Goal: Information Seeking & Learning: Find specific fact

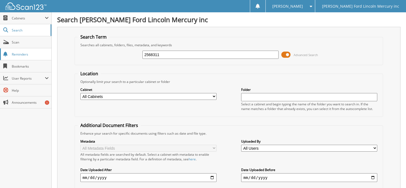
drag, startPoint x: 171, startPoint y: 55, endPoint x: 45, endPoint y: 54, distance: 126.3
click at [48, 60] on body "[PERSON_NAME] Settings Logout [PERSON_NAME] Ford Lincoln Mercury inc Close Cabi…" at bounding box center [203, 170] width 406 height 340
click at [160, 55] on input "25" at bounding box center [210, 55] width 136 height 8
type input "2568323"
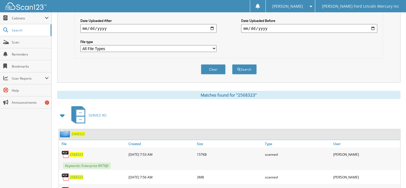
scroll to position [171, 0]
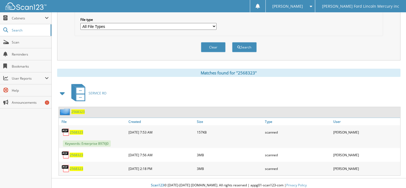
click at [75, 130] on span "2568323" at bounding box center [76, 132] width 13 height 5
click at [78, 166] on span "2568323" at bounding box center [76, 168] width 13 height 5
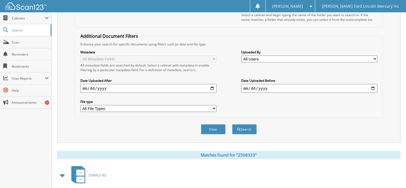
scroll to position [7, 0]
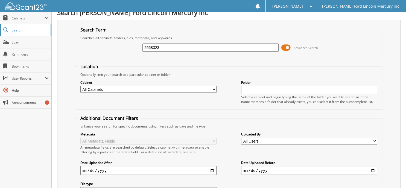
drag, startPoint x: 107, startPoint y: 34, endPoint x: 17, endPoint y: 34, distance: 89.9
click at [19, 36] on body "[PERSON_NAME] Settings Logout [PERSON_NAME] Ford Lincoln Mercury inc Close Cabi…" at bounding box center [203, 174] width 406 height 363
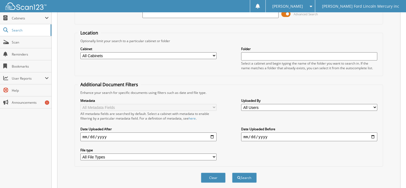
scroll to position [0, 0]
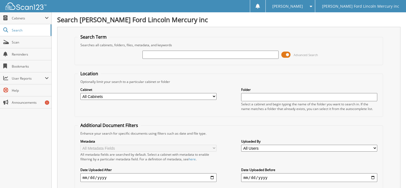
click at [175, 54] on input "text" at bounding box center [210, 55] width 136 height 8
type input "2456394"
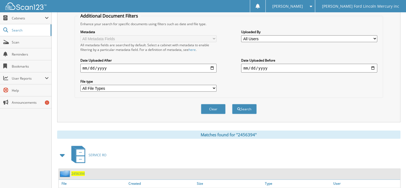
scroll to position [148, 0]
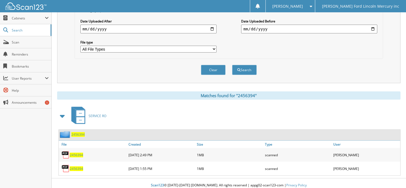
click at [79, 153] on span "2456394" at bounding box center [76, 155] width 13 height 5
click at [75, 166] on span "2456394" at bounding box center [76, 168] width 13 height 5
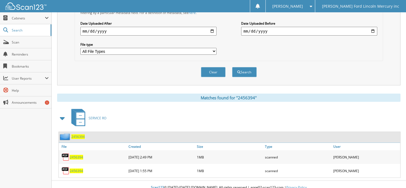
scroll to position [0, 0]
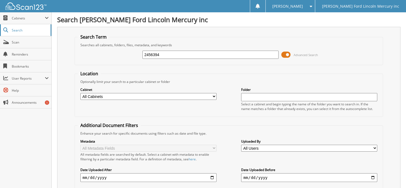
drag, startPoint x: 146, startPoint y: 54, endPoint x: 35, endPoint y: 36, distance: 112.5
click at [92, 52] on div "2456394 Advanced Search" at bounding box center [229, 54] width 302 height 15
type input "25632173"
drag, startPoint x: 0, startPoint y: 0, endPoint x: 164, endPoint y: 55, distance: 172.7
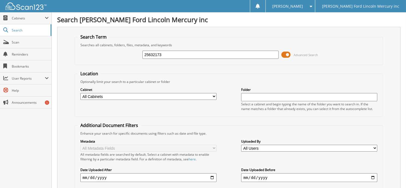
click at [164, 55] on input "25632173" at bounding box center [210, 55] width 136 height 8
click at [175, 53] on input "2563217" at bounding box center [210, 55] width 136 height 8
type input "2563217"
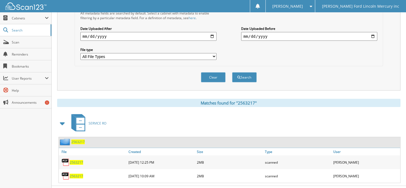
scroll to position [148, 0]
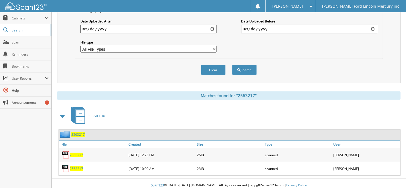
click at [73, 166] on span "2563217" at bounding box center [76, 168] width 13 height 5
click at [75, 149] on div "2563217" at bounding box center [93, 154] width 68 height 11
click at [76, 153] on span "2563217" at bounding box center [76, 155] width 13 height 5
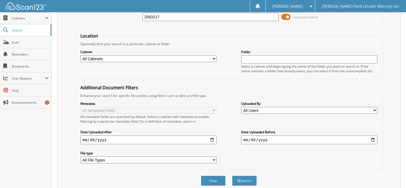
scroll to position [0, 0]
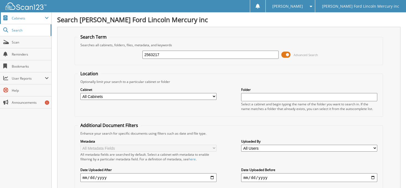
drag, startPoint x: 161, startPoint y: 55, endPoint x: 10, endPoint y: 16, distance: 156.1
click at [74, 29] on div "Search Term Searches all cabinets, folders, files, metadata, and keywords 25632…" at bounding box center [228, 129] width 343 height 205
type input "2567553"
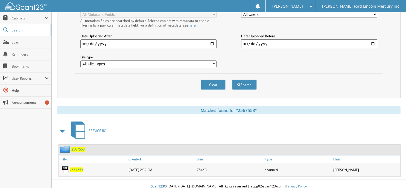
scroll to position [135, 0]
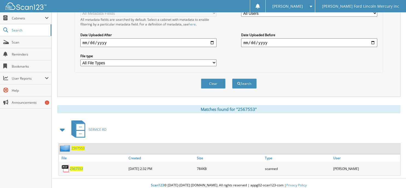
click at [75, 166] on span "2567553" at bounding box center [76, 168] width 13 height 5
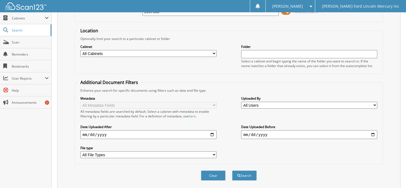
scroll to position [0, 0]
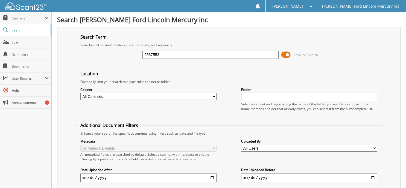
drag, startPoint x: 162, startPoint y: 54, endPoint x: 58, endPoint y: 47, distance: 103.8
click at [63, 47] on div "Search Term Searches all cabinets, folders, files, metadata, and keywords 25675…" at bounding box center [228, 129] width 343 height 205
click at [155, 57] on input "text" at bounding box center [210, 55] width 136 height 8
click at [148, 58] on div at bounding box center [210, 54] width 136 height 9
click at [148, 54] on input "text" at bounding box center [210, 55] width 136 height 8
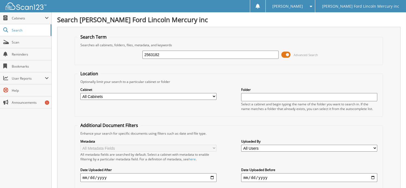
type input "2563182"
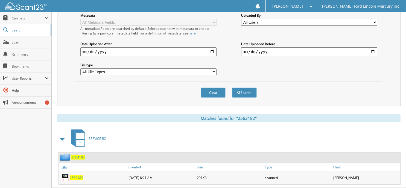
scroll to position [135, 0]
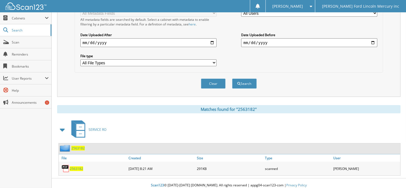
click at [76, 166] on span "2563182" at bounding box center [76, 168] width 13 height 5
click at [74, 166] on span "2563182" at bounding box center [76, 168] width 13 height 5
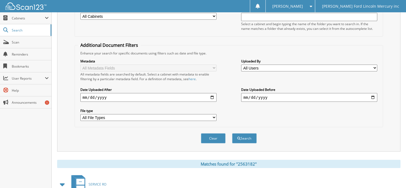
scroll to position [25, 0]
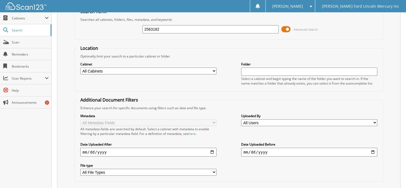
drag, startPoint x: 180, startPoint y: 26, endPoint x: -18, endPoint y: 22, distance: 197.4
click at [0, 22] on html "Laura C. Settings Logout Billy Howell Ford Lincoln Mercury inc Close Cabinets S…" at bounding box center [203, 138] width 406 height 327
type input "2564935"
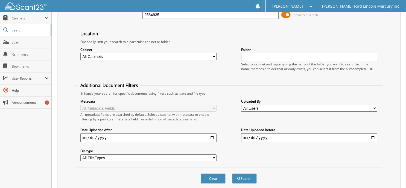
scroll to position [135, 0]
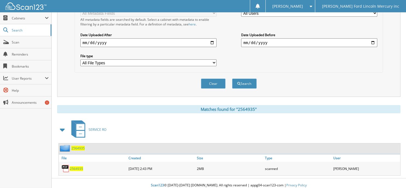
click at [76, 166] on span "2564935" at bounding box center [76, 168] width 13 height 5
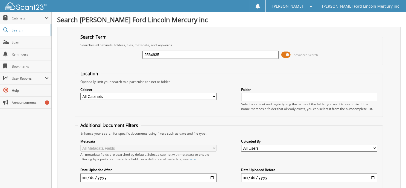
click at [165, 48] on div "2564935 Advanced Search" at bounding box center [229, 54] width 302 height 15
click at [164, 51] on input "2564935" at bounding box center [210, 55] width 136 height 8
drag, startPoint x: 175, startPoint y: 54, endPoint x: 28, endPoint y: 49, distance: 147.4
click at [33, 50] on body "[PERSON_NAME] Settings Logout [PERSON_NAME] Ford Lincoln Mercury inc Close Cabi…" at bounding box center [203, 163] width 406 height 327
type input "2566342"
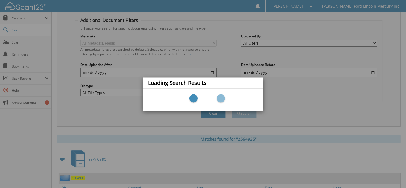
scroll to position [135, 0]
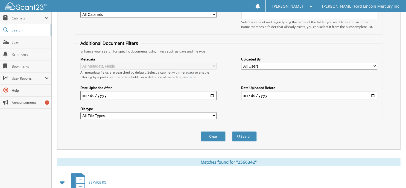
scroll to position [135, 0]
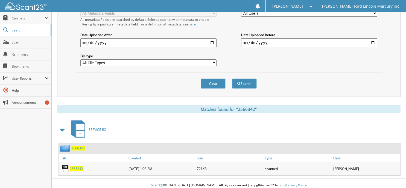
click at [77, 166] on span "2566342" at bounding box center [76, 168] width 13 height 5
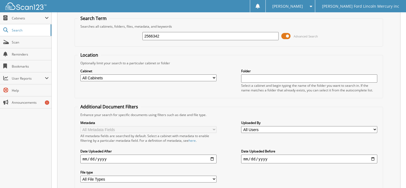
scroll to position [0, 0]
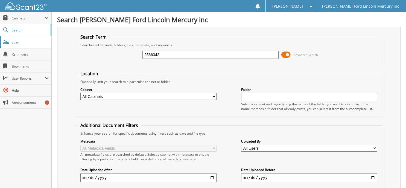
drag, startPoint x: 159, startPoint y: 52, endPoint x: 47, endPoint y: 40, distance: 113.0
click at [47, 40] on body "[PERSON_NAME] Settings Logout [PERSON_NAME] Ford Lincoln Mercury inc Close Cabi…" at bounding box center [203, 163] width 406 height 327
type input "2571034"
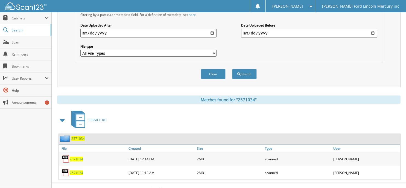
scroll to position [148, 0]
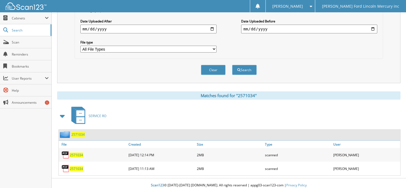
click at [74, 166] on span "2571034" at bounding box center [76, 168] width 13 height 5
click at [77, 166] on span "2571034" at bounding box center [76, 168] width 13 height 5
click at [72, 153] on span "2571034" at bounding box center [76, 155] width 13 height 5
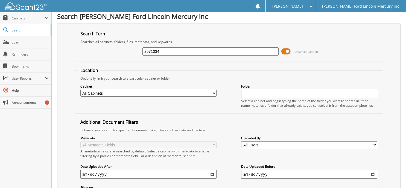
scroll to position [0, 0]
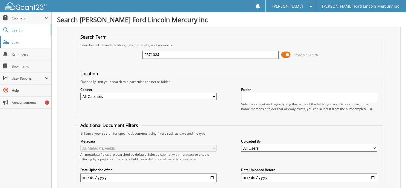
drag, startPoint x: 171, startPoint y: 53, endPoint x: 19, endPoint y: 41, distance: 152.4
click at [19, 41] on body "Laura C. Settings Logout Billy Howell Ford Lincoln Mercury inc Close Cabinets M…" at bounding box center [203, 170] width 406 height 340
click at [165, 56] on input "text" at bounding box center [210, 55] width 136 height 8
click at [167, 52] on input "text" at bounding box center [210, 55] width 136 height 8
click at [154, 53] on input "text" at bounding box center [210, 55] width 136 height 8
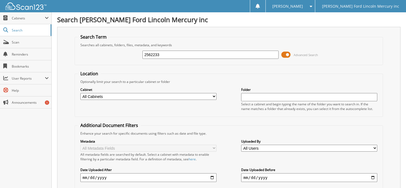
type input "2562233"
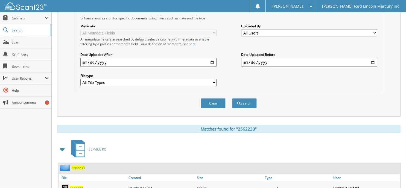
scroll to position [148, 0]
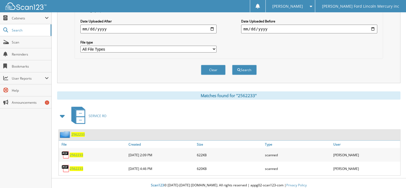
click at [79, 153] on span "2562233" at bounding box center [76, 155] width 13 height 5
click at [79, 166] on span "2562233" at bounding box center [76, 168] width 13 height 5
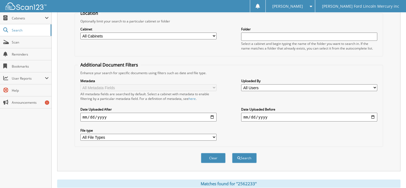
scroll to position [12, 0]
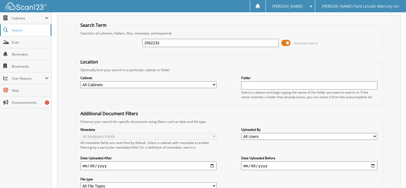
drag, startPoint x: 61, startPoint y: 33, endPoint x: 13, endPoint y: 33, distance: 48.9
click at [13, 33] on body "Laura C. Settings Logout Billy Howell Ford Lincoln Mercury inc Close Cabinets M…" at bounding box center [203, 158] width 406 height 340
type input "2563161"
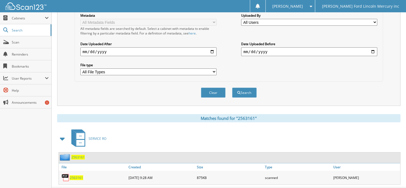
scroll to position [135, 0]
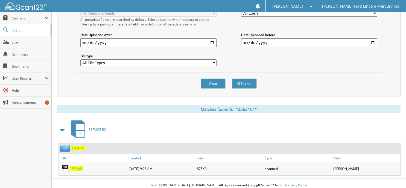
click at [74, 166] on span "2563161" at bounding box center [76, 168] width 13 height 5
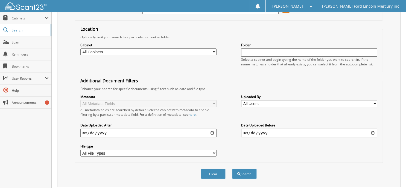
scroll to position [0, 0]
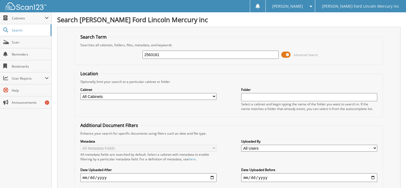
drag, startPoint x: 166, startPoint y: 56, endPoint x: -36, endPoint y: 32, distance: 203.9
click at [0, 32] on html "[PERSON_NAME] Settings Logout [PERSON_NAME] Ford Lincoln Mercury inc Close Cabi…" at bounding box center [203, 163] width 406 height 327
type input "2564875"
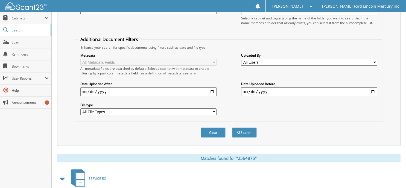
scroll to position [135, 0]
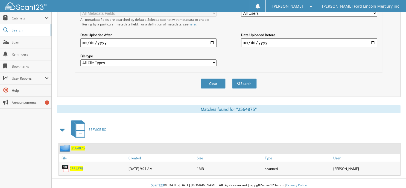
click at [77, 166] on span "2564875" at bounding box center [76, 168] width 13 height 5
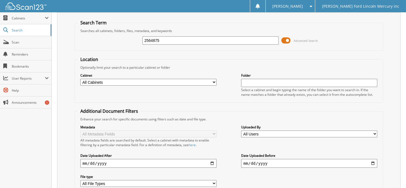
scroll to position [0, 0]
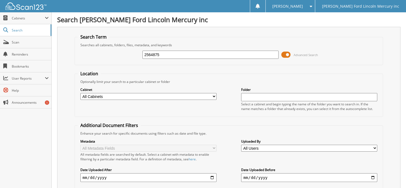
drag, startPoint x: 165, startPoint y: 51, endPoint x: -34, endPoint y: 31, distance: 200.0
click at [0, 31] on html "Laura C. Settings Logout Billy Howell Ford Lincoln Mercury inc Close Cabinets S…" at bounding box center [203, 163] width 406 height 327
click at [225, 56] on input "text" at bounding box center [210, 55] width 136 height 8
type input "2567037"
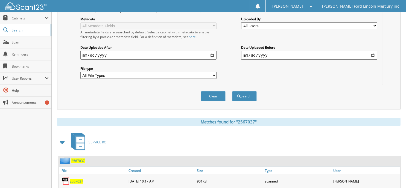
scroll to position [135, 0]
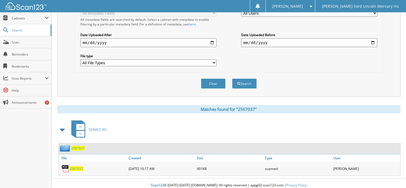
click at [76, 166] on span "2567037" at bounding box center [76, 168] width 13 height 5
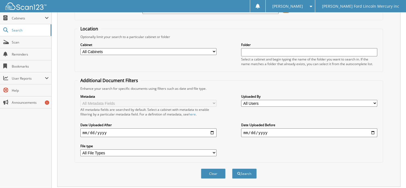
scroll to position [25, 0]
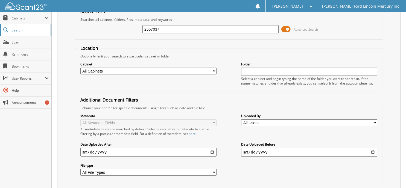
drag, startPoint x: 172, startPoint y: 28, endPoint x: 31, endPoint y: 25, distance: 141.4
click at [32, 25] on body "[PERSON_NAME] Settings Logout [PERSON_NAME] Ford Lincoln Mercury inc Close Cabi…" at bounding box center [203, 138] width 406 height 327
click at [201, 28] on input "text" at bounding box center [210, 29] width 136 height 8
type input "2"
type input "59600"
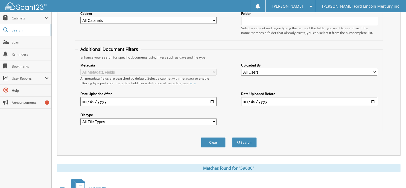
scroll to position [27, 0]
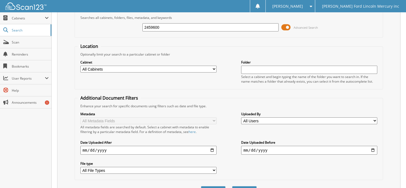
type input "2459600"
click at [232, 186] on button "Search" at bounding box center [244, 191] width 25 height 10
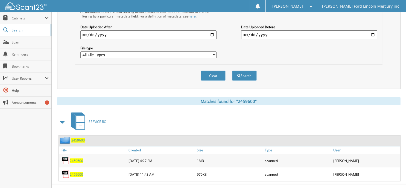
scroll to position [148, 0]
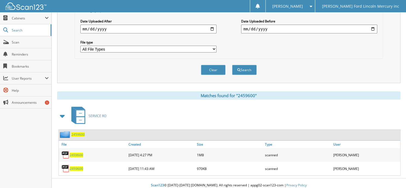
click at [76, 166] on span "2459600" at bounding box center [76, 168] width 13 height 5
click at [79, 153] on span "2459600" at bounding box center [76, 155] width 13 height 5
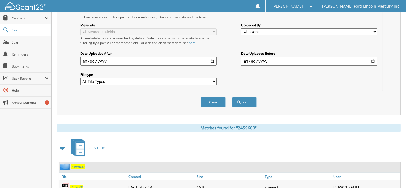
scroll to position [12, 0]
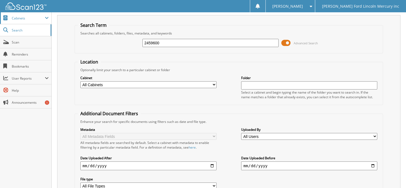
drag, startPoint x: 168, startPoint y: 42, endPoint x: -2, endPoint y: 17, distance: 171.8
click at [0, 17] on html "Laura C. Settings Logout Billy Howell Ford Lincoln Mercury inc Close Cabinets S…" at bounding box center [203, 158] width 406 height 340
type input "2562884"
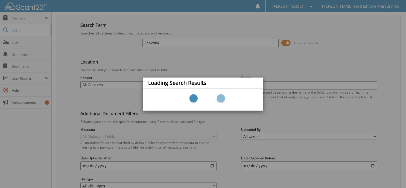
click at [195, 54] on div "Loading Search Results" at bounding box center [203, 94] width 406 height 188
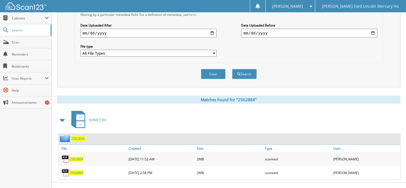
scroll to position [148, 0]
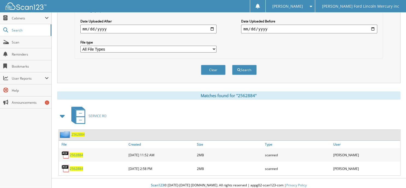
click at [76, 153] on span "2562884" at bounding box center [76, 155] width 13 height 5
click at [78, 153] on span "2562884" at bounding box center [76, 155] width 13 height 5
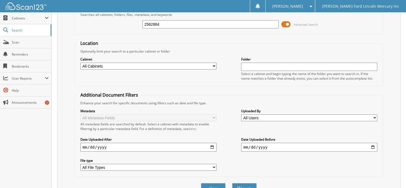
scroll to position [12, 0]
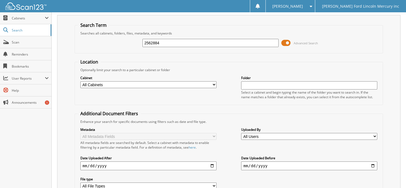
drag, startPoint x: 162, startPoint y: 39, endPoint x: 55, endPoint y: 16, distance: 109.2
click at [83, 22] on div "Search Term Searches all cabinets, folders, files, metadata, and keywords 25628…" at bounding box center [228, 117] width 343 height 205
type input "2565886"
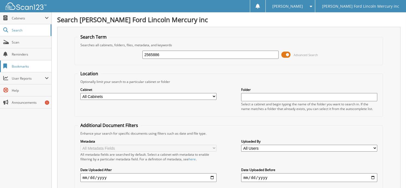
drag, startPoint x: 166, startPoint y: 54, endPoint x: 12, endPoint y: 67, distance: 154.7
click at [19, 66] on body "[PERSON_NAME] Settings Logout [PERSON_NAME] Ford Lincoln Mercury inc Close Cabi…" at bounding box center [203, 133] width 406 height 267
type input "2565886"
drag, startPoint x: 172, startPoint y: 56, endPoint x: 0, endPoint y: 46, distance: 172.2
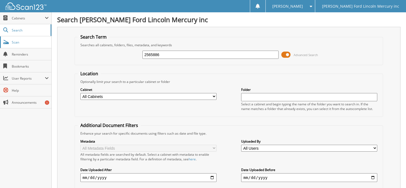
click at [7, 46] on body "[PERSON_NAME] Settings Logout [PERSON_NAME] Ford Lincoln Mercury inc Close Cabi…" at bounding box center [203, 133] width 406 height 267
click at [148, 54] on input "text" at bounding box center [210, 55] width 136 height 8
type input "6"
type input "2460138"
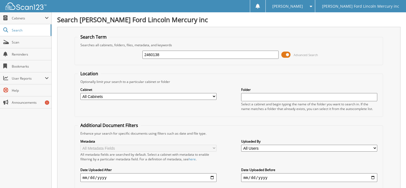
click at [169, 51] on input "2460138" at bounding box center [210, 55] width 136 height 8
click at [165, 54] on input "2460138" at bounding box center [210, 55] width 136 height 8
click at [163, 54] on input "2460138" at bounding box center [210, 55] width 136 height 8
click at [165, 54] on input "2460138" at bounding box center [210, 55] width 136 height 8
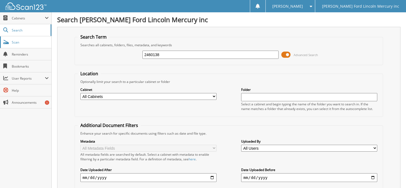
drag, startPoint x: 172, startPoint y: 55, endPoint x: 14, endPoint y: 41, distance: 158.3
click at [48, 41] on body "[PERSON_NAME] Settings Logout [PERSON_NAME] Ford Lincoln Mercury inc Close Cabi…" at bounding box center [203, 133] width 406 height 267
type input "2570827"
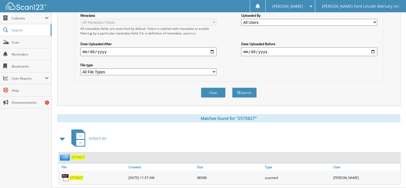
scroll to position [135, 0]
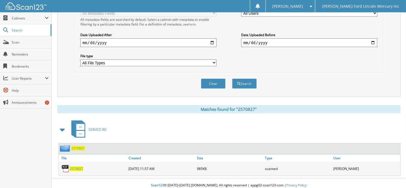
click at [77, 166] on span "2570827" at bounding box center [76, 168] width 13 height 5
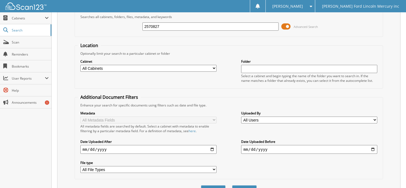
scroll to position [25, 0]
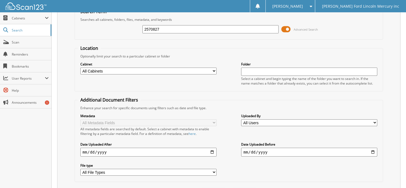
click at [0, 20] on html "Laura C. Settings Logout Billy Howell Ford Lincoln Mercury inc Close Cabinets S…" at bounding box center [203, 138] width 406 height 327
type input "\"
type input "2560138"
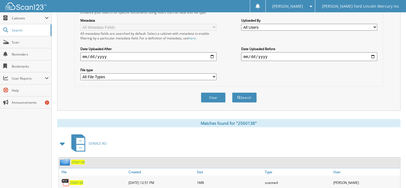
scroll to position [148, 0]
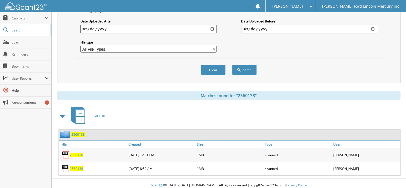
click at [77, 166] on span "2560138" at bounding box center [76, 168] width 13 height 5
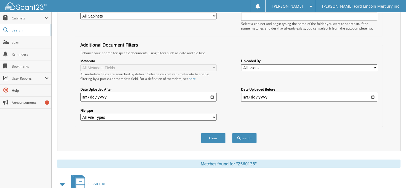
scroll to position [12, 0]
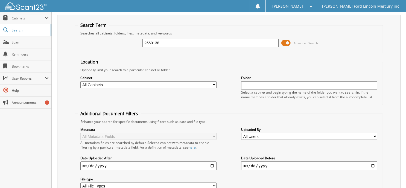
drag, startPoint x: 145, startPoint y: 38, endPoint x: 60, endPoint y: 33, distance: 84.7
click at [62, 33] on div "Search Term Searches all cabinets, folders, files, metadata, and keywords 25601…" at bounding box center [228, 117] width 343 height 205
type input "2570898"
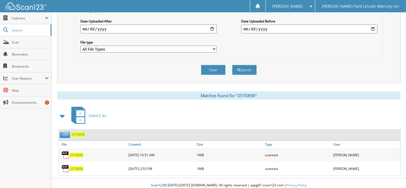
click at [80, 153] on span "2570898" at bounding box center [76, 155] width 13 height 5
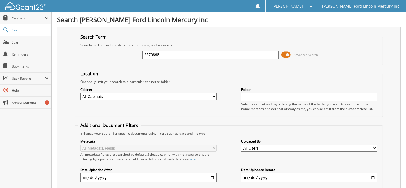
drag, startPoint x: 73, startPoint y: 54, endPoint x: 55, endPoint y: 52, distance: 18.4
click at [55, 52] on div "Search [PERSON_NAME] Ford Lincoln Mercury inc Search Term Searches all cabinets…" at bounding box center [229, 170] width 354 height 340
click at [222, 92] on div "Cabinet All Cabinets BODY SHOP RO'S PARTS INVOICES RENTAL AGREEMENTS: HOWELL R.…" at bounding box center [229, 99] width 302 height 30
drag, startPoint x: 75, startPoint y: 1, endPoint x: 296, endPoint y: 17, distance: 221.2
click at [286, 19] on h1 "Search [PERSON_NAME] Ford Lincoln Mercury inc" at bounding box center [228, 19] width 343 height 9
